Goal: Entertainment & Leisure: Consume media (video, audio)

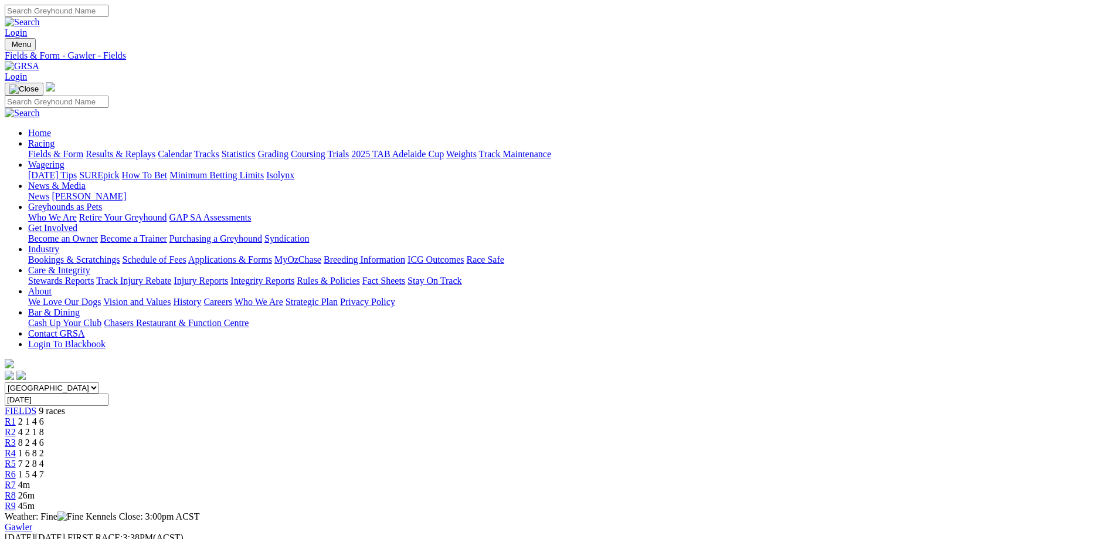
click at [44, 448] on span "1 6 8 2" at bounding box center [31, 453] width 26 height 10
click at [16, 416] on link "R1" at bounding box center [10, 421] width 11 height 10
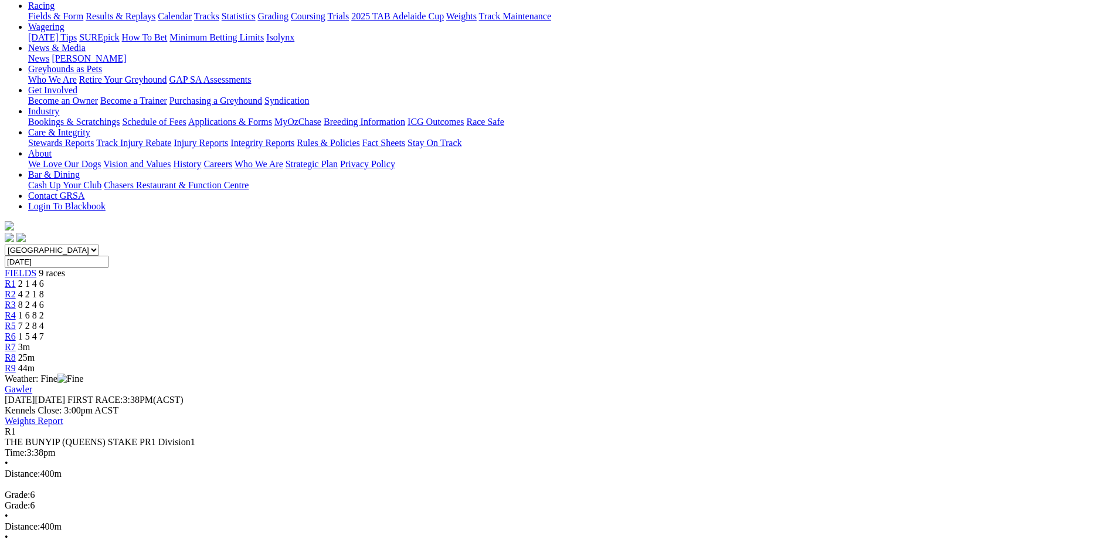
scroll to position [117, 0]
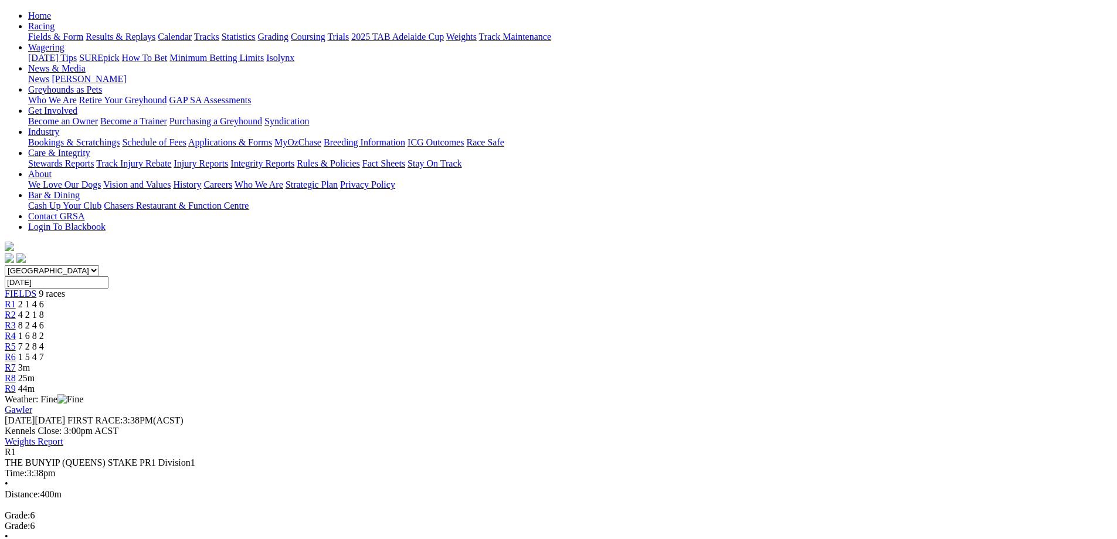
click at [16, 309] on span "R2" at bounding box center [10, 314] width 11 height 10
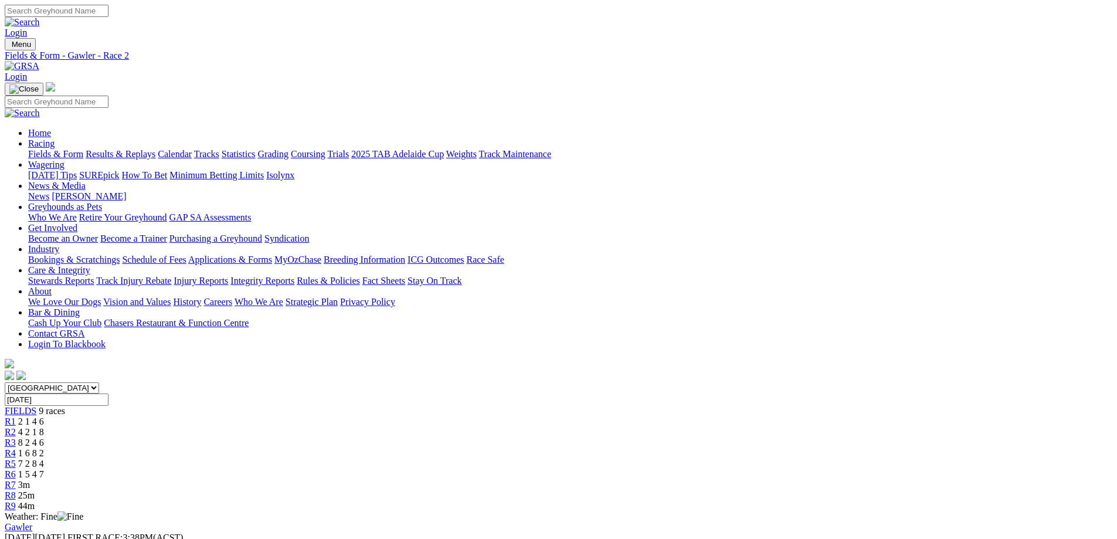
click at [16, 437] on span "R3" at bounding box center [10, 442] width 11 height 10
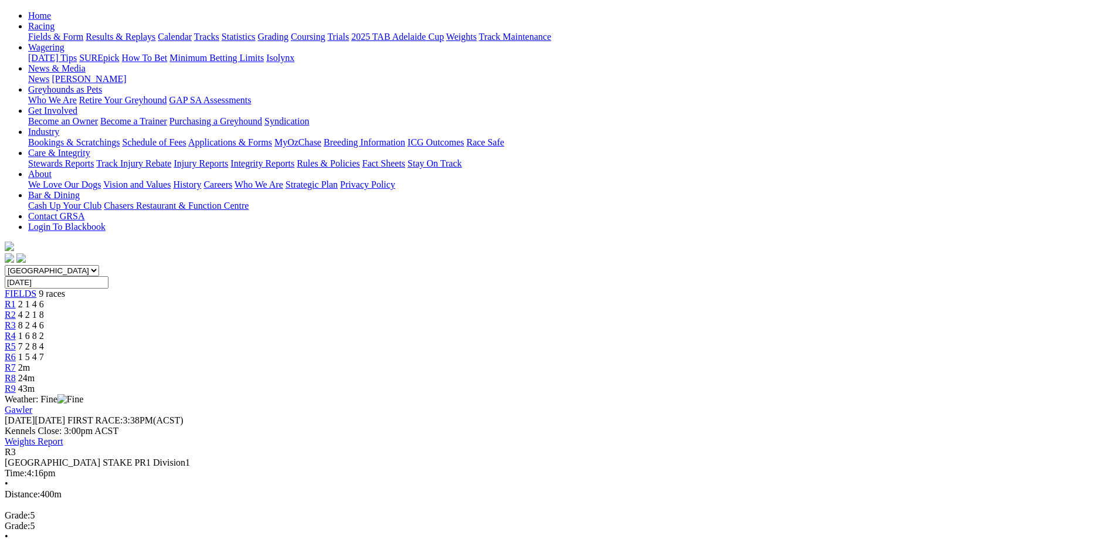
click at [16, 341] on link "R5" at bounding box center [10, 346] width 11 height 10
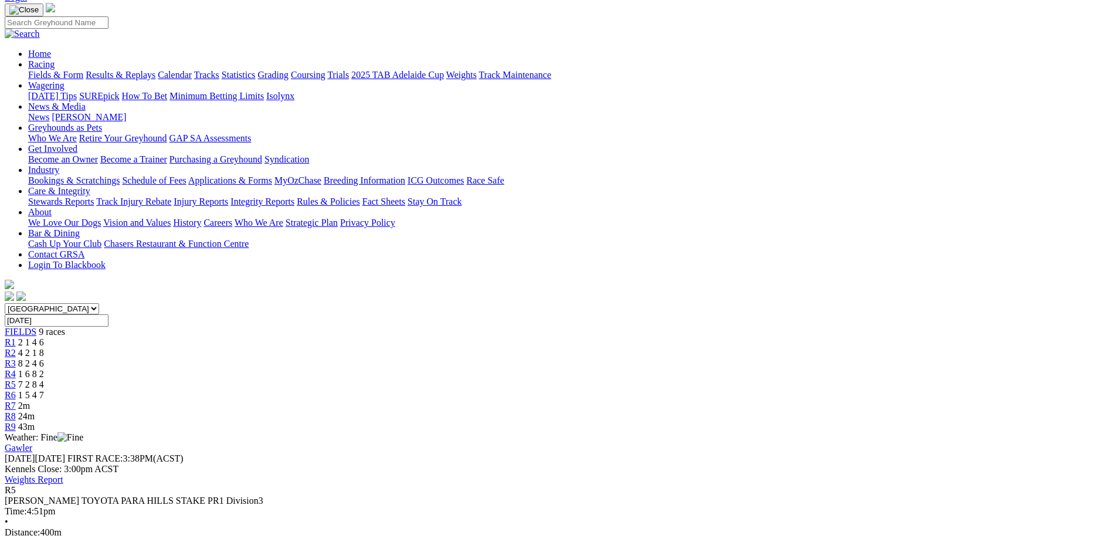
scroll to position [59, 0]
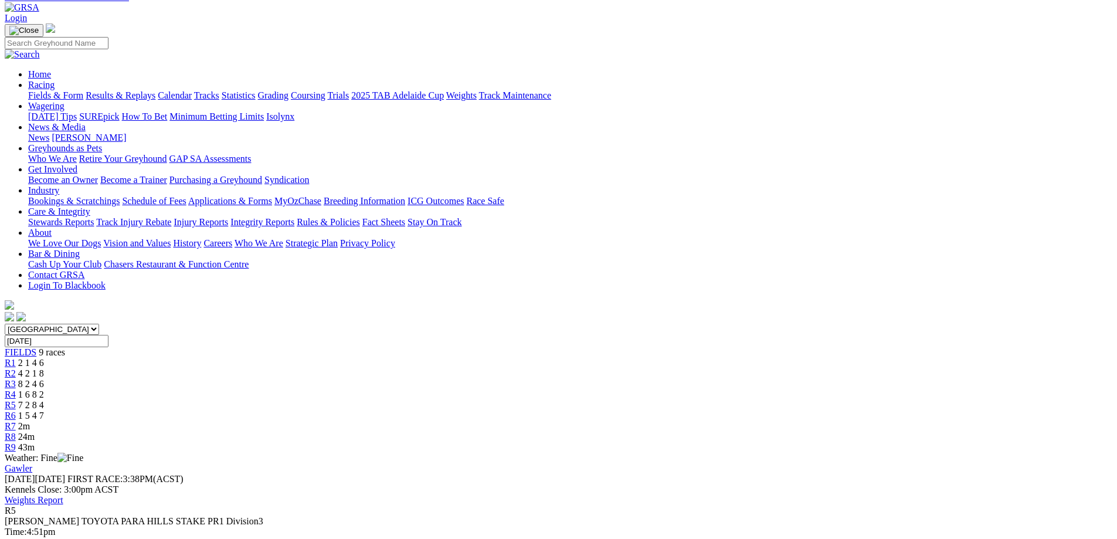
click at [676, 410] on div "R6 1 5 4 7" at bounding box center [558, 415] width 1107 height 11
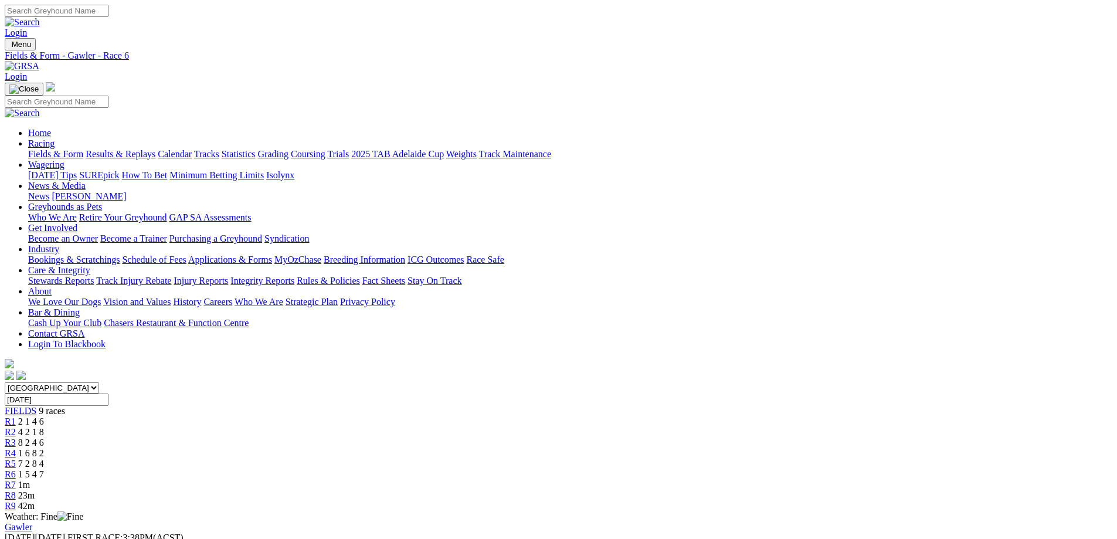
click at [16, 479] on link "R7" at bounding box center [10, 484] width 11 height 10
click at [16, 490] on link "R8" at bounding box center [10, 495] width 11 height 10
